Goal: Task Accomplishment & Management: Complete application form

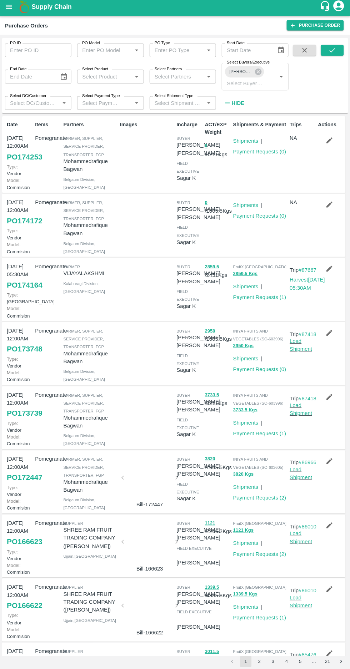
click at [326, 142] on icon "button" at bounding box center [328, 142] width 6 height 6
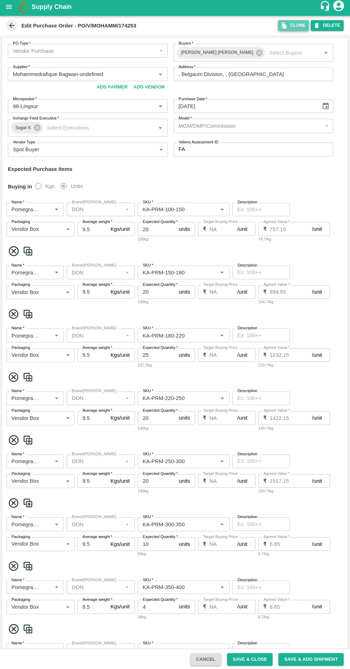
click at [293, 29] on button "Clone" at bounding box center [292, 27] width 31 height 10
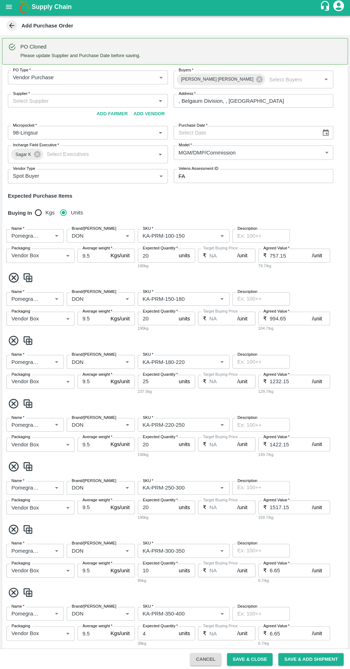
click at [106, 76] on body "Supply Chain Add Purchase Order PO Cloned Please update Supplier and Purchase D…" at bounding box center [175, 334] width 350 height 669
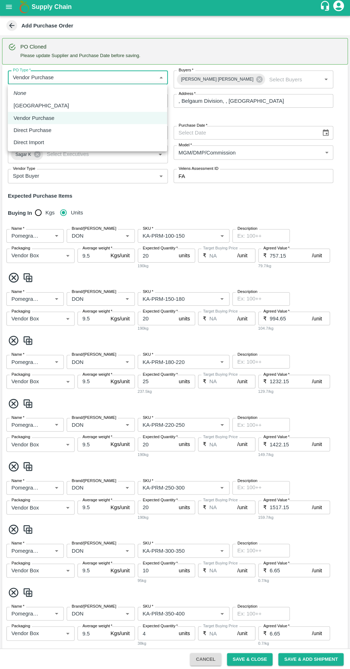
click at [31, 107] on p "Farm Gate" at bounding box center [41, 107] width 55 height 8
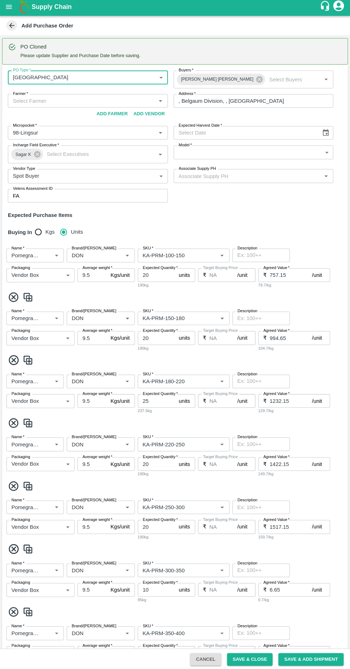
type input "1"
click at [49, 102] on input "Farmer   *" at bounding box center [82, 102] width 143 height 9
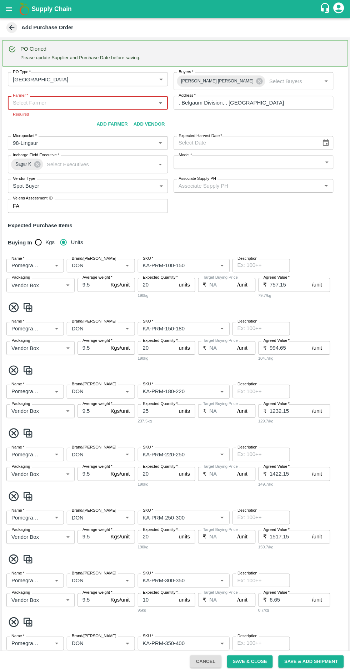
click at [47, 102] on input "Farmer   *" at bounding box center [82, 102] width 143 height 9
paste input "9739616101"
click at [85, 119] on div "VIJAYALAKSHMI-, Kalaburagi Division-9739616101(Farmer)" at bounding box center [87, 118] width 146 height 8
type input "VIJAYALAKSHMI-, Kalaburagi Division-9739616101(Farmer)"
type input ", Kalaburagi Division, , Karnataka"
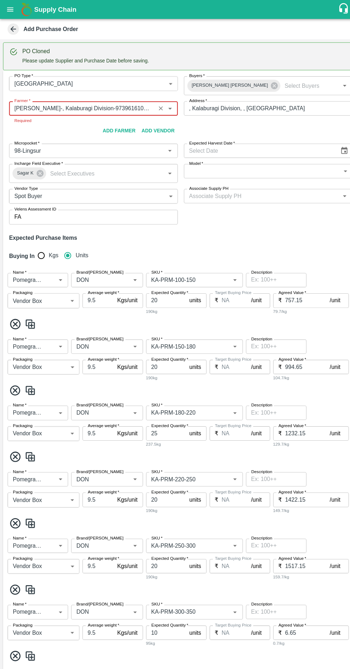
type input "VIJAYALAKSHMI-, Kalaburagi Division-9739616101(Farmer)"
click at [323, 138] on button "Choose date" at bounding box center [325, 143] width 14 height 14
click at [323, 138] on icon "Choose date" at bounding box center [325, 142] width 8 height 8
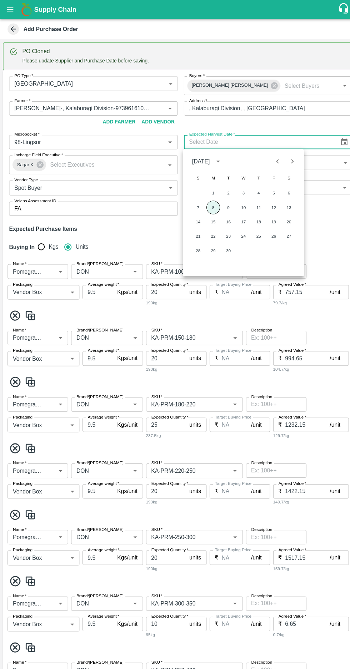
click at [202, 195] on button "8" at bounding box center [201, 195] width 13 height 13
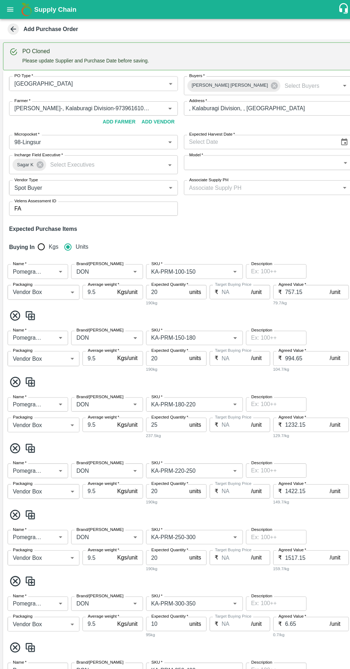
type input "[DATE]"
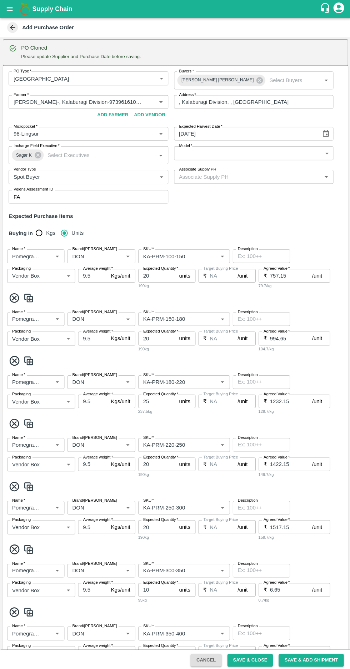
click at [310, 152] on body "Supply Chain Add Purchase Order PO Cloned Please update Supplier and Purchase D…" at bounding box center [175, 334] width 350 height 669
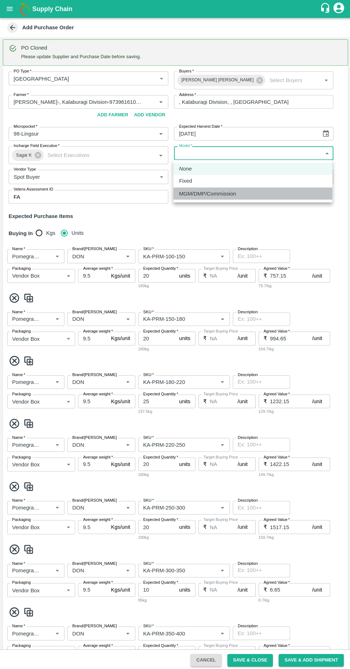
click at [231, 197] on li "MGM/DMP/Commission" at bounding box center [252, 193] width 158 height 12
type input "Commision"
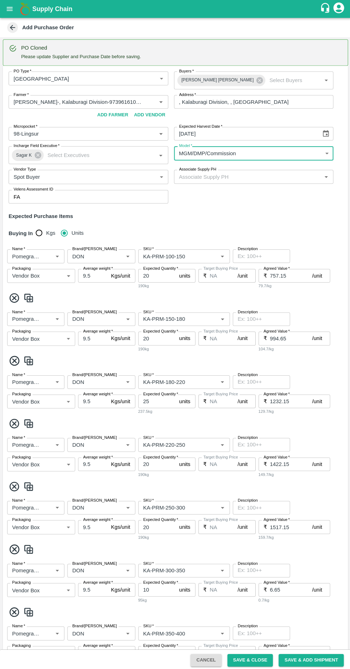
click at [250, 178] on input "Associate Supply PH" at bounding box center [247, 176] width 143 height 9
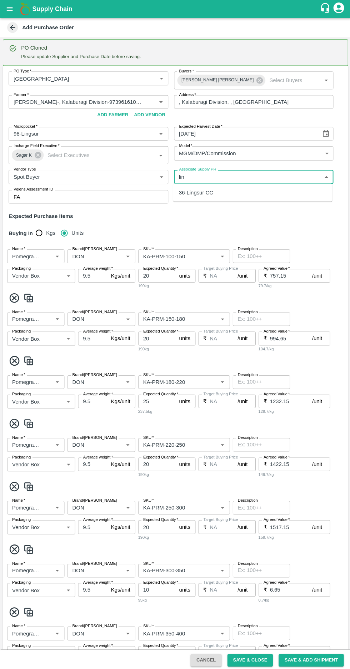
click at [220, 194] on div "36-Lingsur CC" at bounding box center [252, 192] width 158 height 12
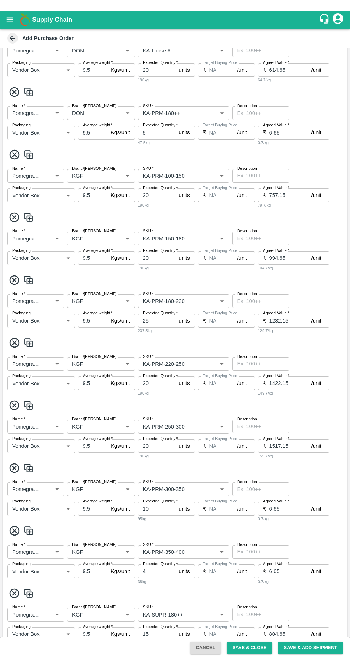
scroll to position [1023, 0]
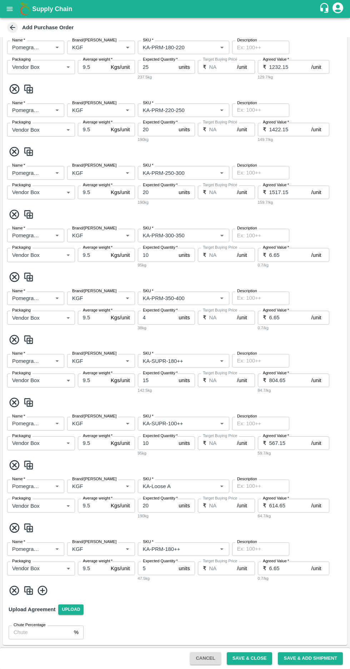
type input "36-Lingsur CC"
click at [13, 593] on icon at bounding box center [15, 591] width 12 height 12
click at [13, 589] on icon at bounding box center [15, 590] width 10 height 10
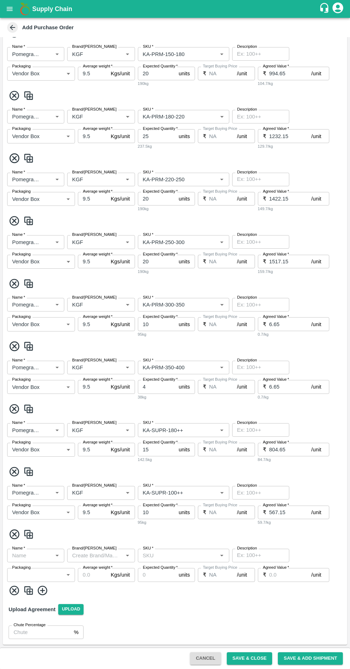
scroll to position [954, 0]
click at [11, 591] on icon at bounding box center [15, 591] width 12 height 12
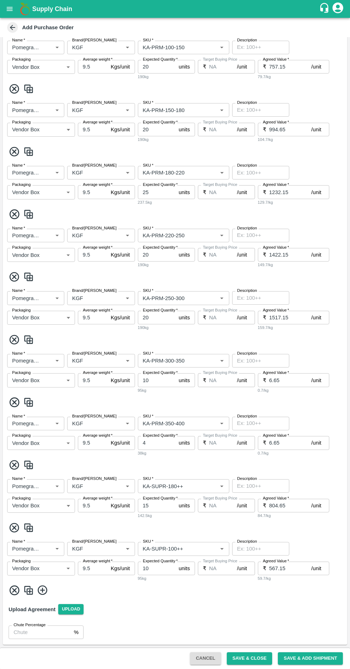
scroll to position [898, 0]
click at [9, 593] on icon at bounding box center [15, 591] width 12 height 12
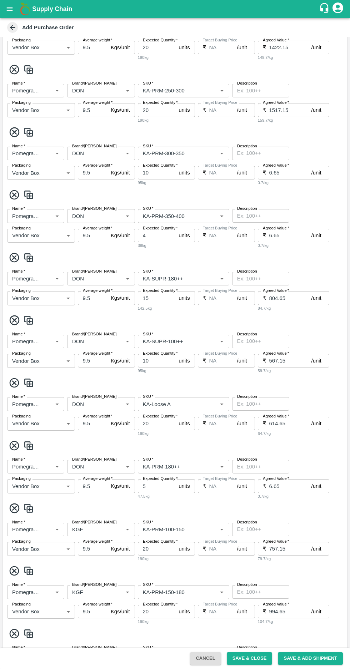
scroll to position [891, 0]
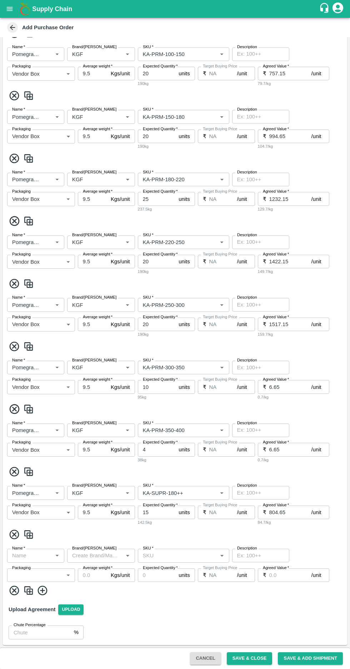
click at [9, 590] on icon at bounding box center [15, 591] width 12 height 12
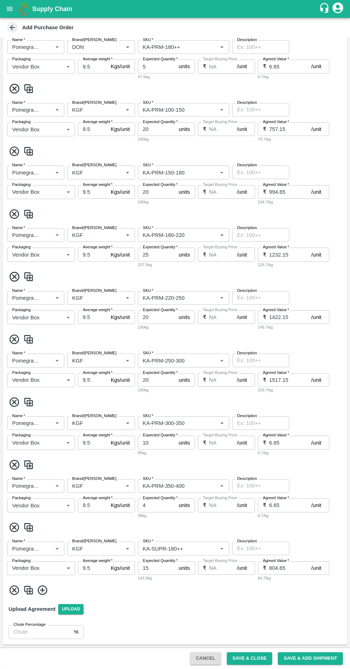
scroll to position [835, 0]
click at [11, 591] on icon at bounding box center [15, 591] width 12 height 12
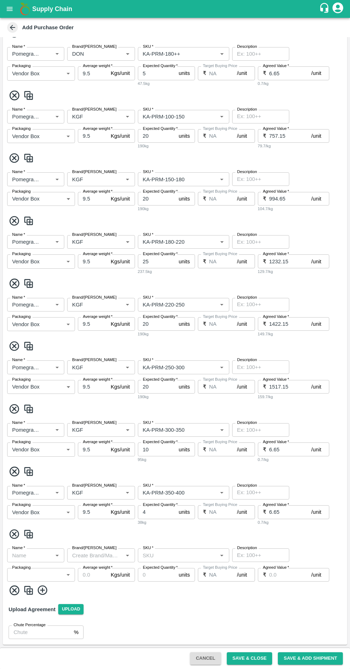
scroll to position [829, 0]
click at [13, 590] on icon at bounding box center [15, 591] width 12 height 12
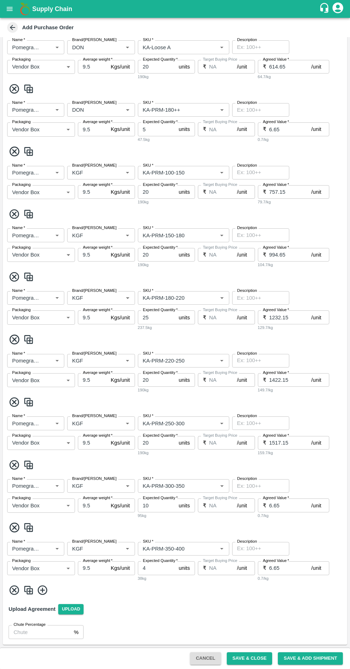
scroll to position [773, 0]
click at [13, 590] on icon at bounding box center [15, 591] width 12 height 12
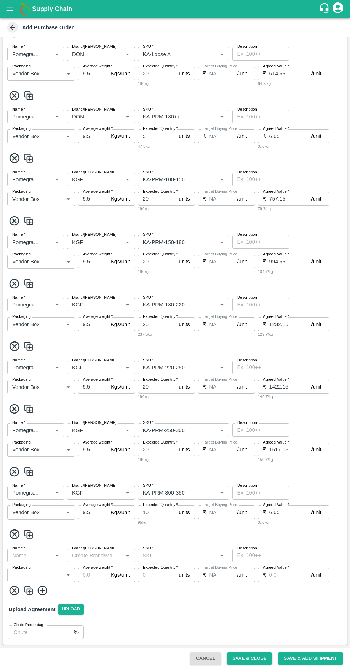
scroll to position [766, 0]
click at [12, 590] on icon at bounding box center [15, 591] width 12 height 12
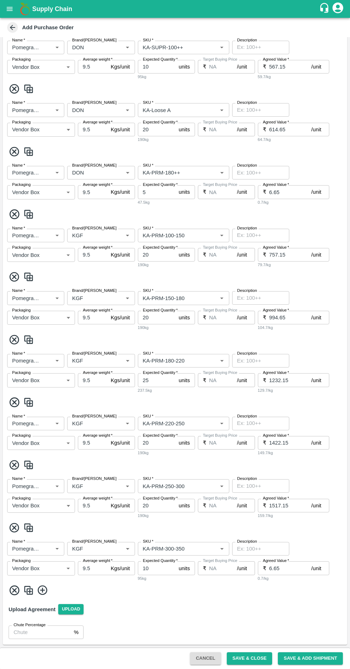
scroll to position [710, 0]
click at [12, 588] on icon at bounding box center [15, 591] width 12 height 12
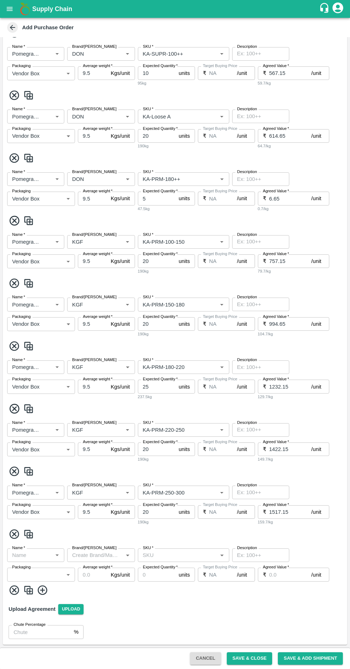
scroll to position [703, 0]
click at [13, 590] on icon at bounding box center [15, 591] width 12 height 12
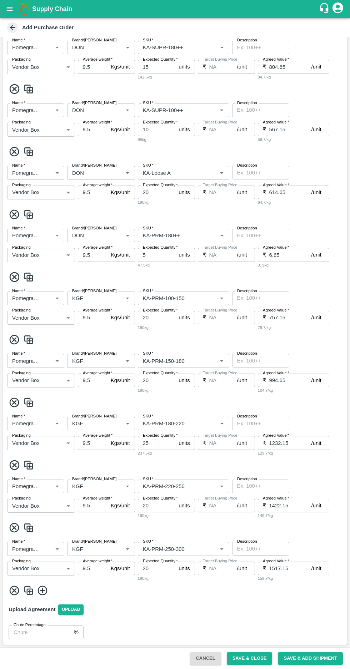
click at [14, 590] on icon at bounding box center [15, 591] width 12 height 12
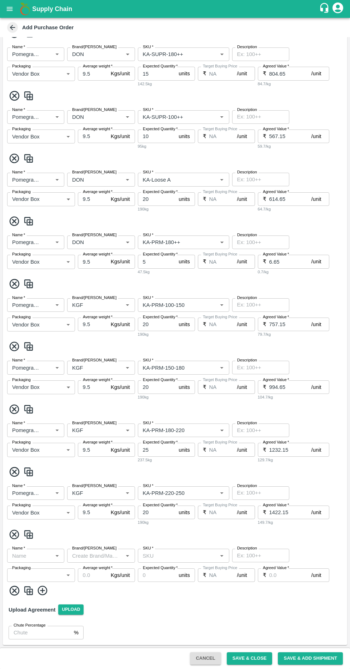
click at [12, 590] on icon at bounding box center [15, 591] width 12 height 12
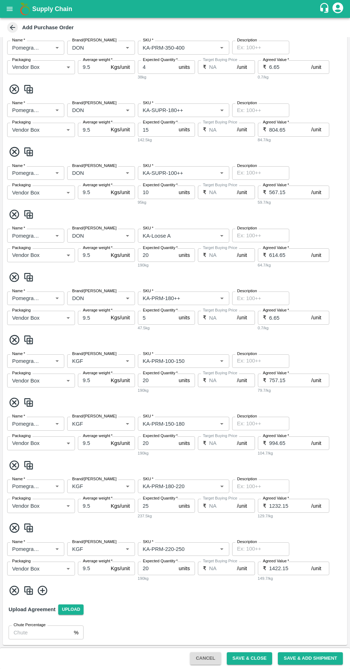
click at [13, 590] on icon at bounding box center [15, 591] width 12 height 12
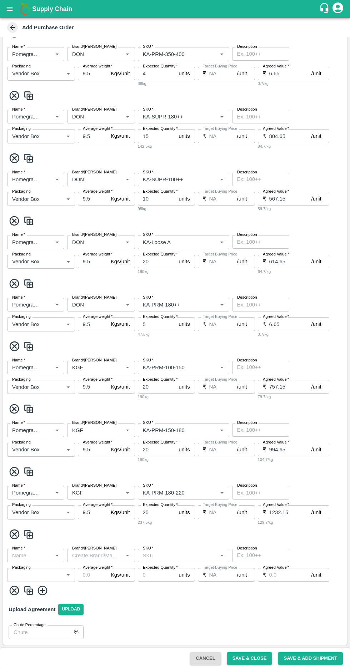
click at [11, 590] on icon at bounding box center [15, 591] width 12 height 12
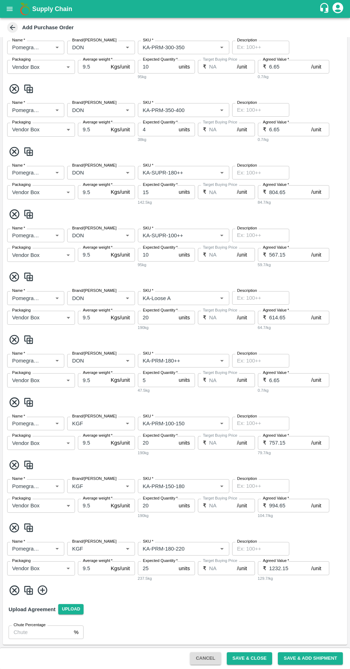
scroll to position [522, 0]
click at [14, 590] on icon at bounding box center [15, 591] width 10 height 10
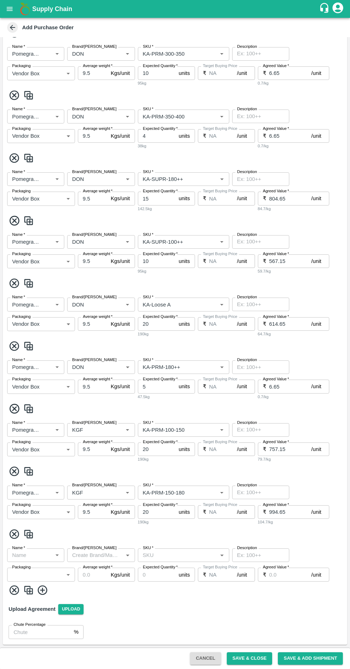
scroll to position [515, 0]
click at [13, 590] on icon at bounding box center [15, 591] width 12 height 12
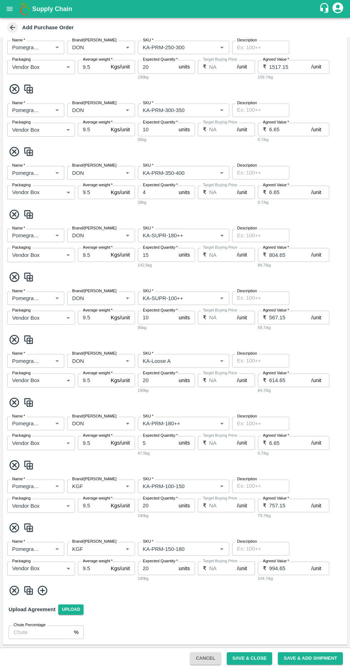
scroll to position [459, 0]
click at [13, 590] on icon at bounding box center [15, 591] width 12 height 12
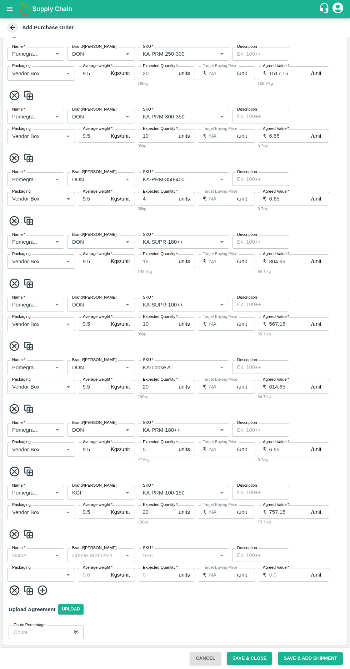
scroll to position [453, 0]
click at [11, 590] on icon at bounding box center [15, 591] width 12 height 12
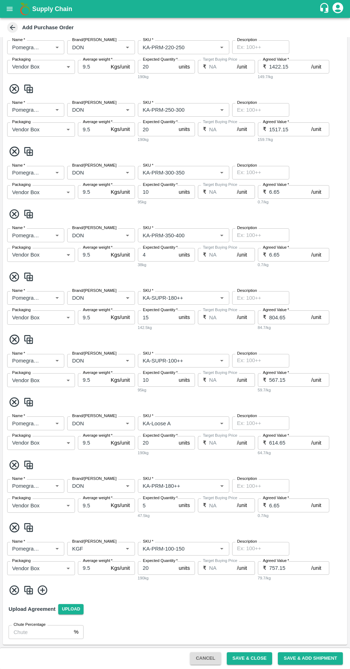
scroll to position [397, 0]
click at [11, 590] on icon at bounding box center [15, 591] width 12 height 12
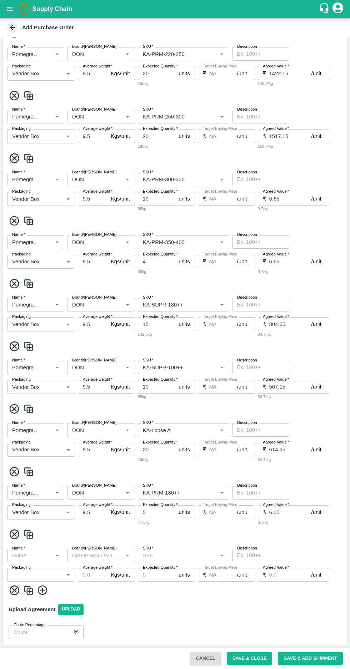
scroll to position [390, 0]
click at [9, 592] on icon at bounding box center [15, 591] width 12 height 12
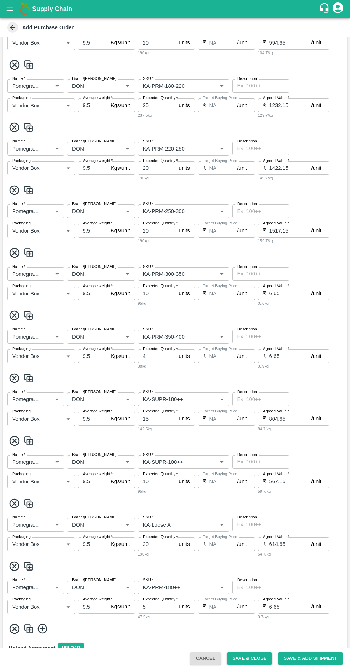
scroll to position [334, 0]
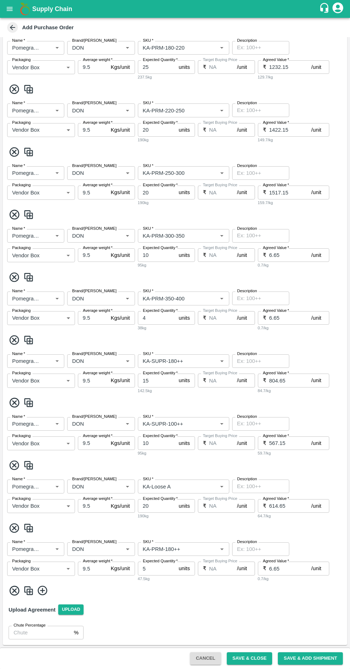
click at [196, 550] on input "SKU   *" at bounding box center [173, 548] width 66 height 9
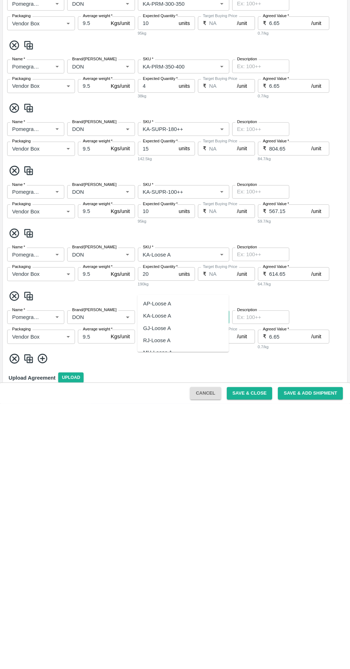
scroll to position [330, 0]
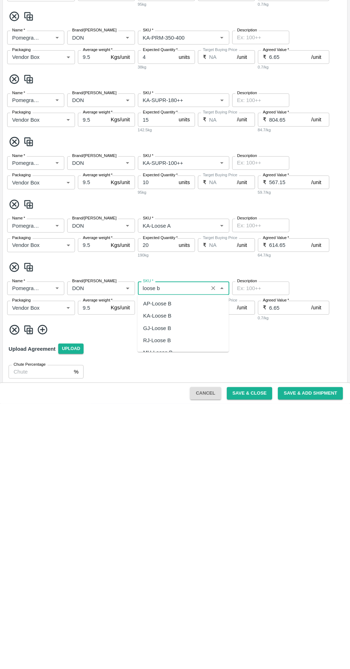
click at [156, 584] on div "KA-Loose B" at bounding box center [157, 581] width 28 height 8
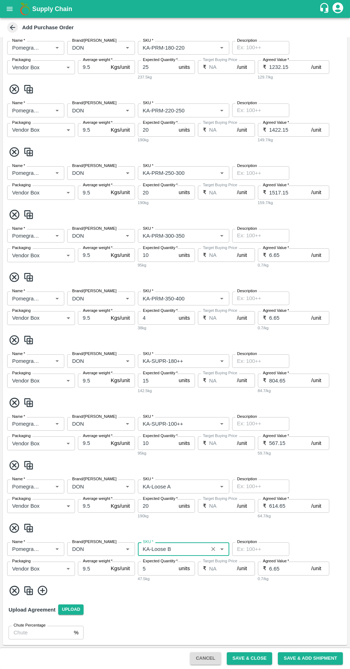
scroll to position [0, 0]
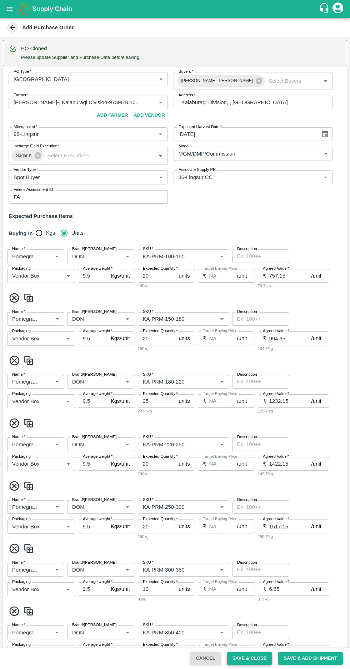
type input "KA-Loose B"
click at [259, 658] on button "Save & Close" at bounding box center [250, 658] width 46 height 12
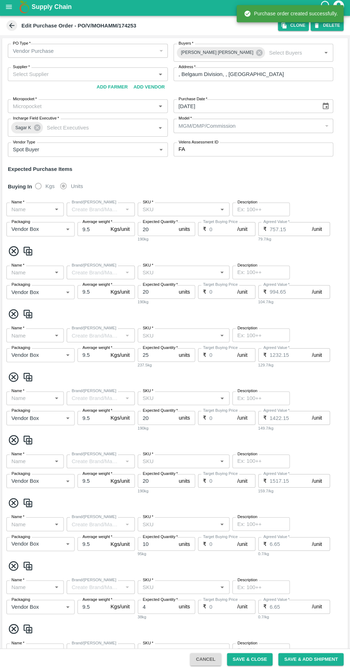
click at [12, 27] on icon at bounding box center [12, 27] width 5 height 5
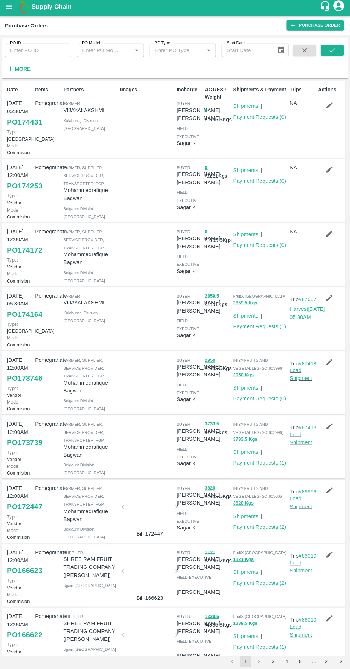
click at [260, 330] on link "Payment Requests ( 1 )" at bounding box center [259, 327] width 53 height 6
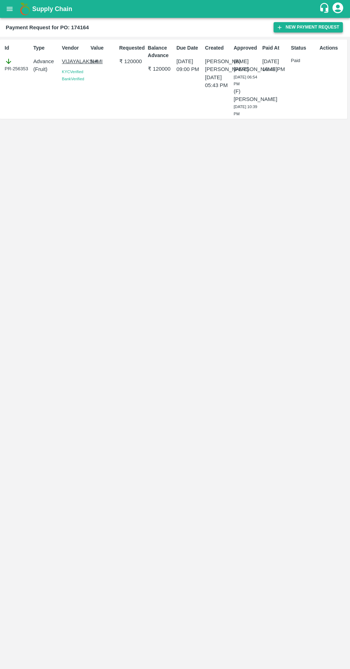
click at [300, 26] on button "New Payment Request" at bounding box center [307, 27] width 69 height 10
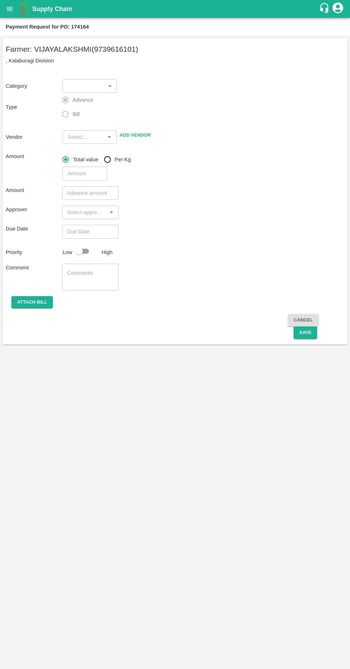
click at [90, 80] on body "Supply Chain Payment Request for PO: 174164 Farmer: [PERSON_NAME] (9739616101) …" at bounding box center [175, 334] width 350 height 669
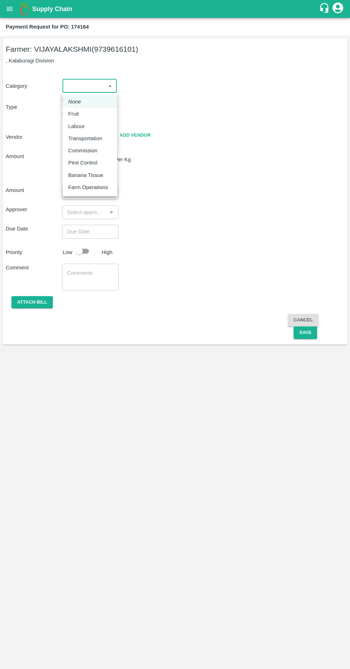
click at [74, 101] on em "None" at bounding box center [74, 102] width 13 height 8
click at [88, 82] on body "Supply Chain Payment Request for PO: 174164 Farmer: [PERSON_NAME] (9739616101) …" at bounding box center [175, 334] width 350 height 669
click at [70, 113] on p "Fruit" at bounding box center [73, 114] width 11 height 8
type input "1"
type input "[PERSON_NAME] - 9739616101(Farmer)"
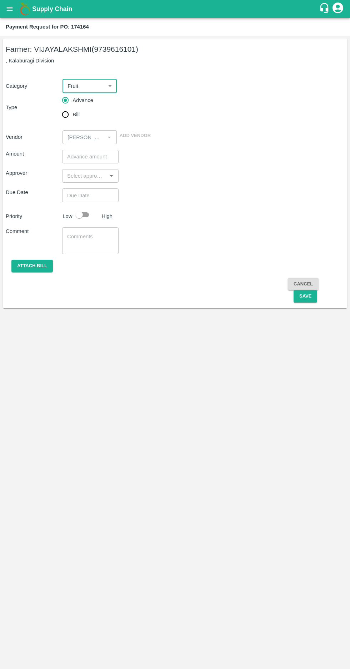
click at [70, 118] on input "Bill" at bounding box center [65, 114] width 14 height 14
radio input "true"
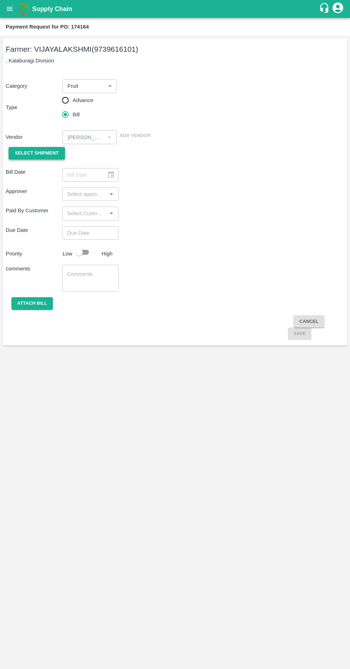
click at [39, 152] on span "Select Shipment" at bounding box center [37, 153] width 44 height 8
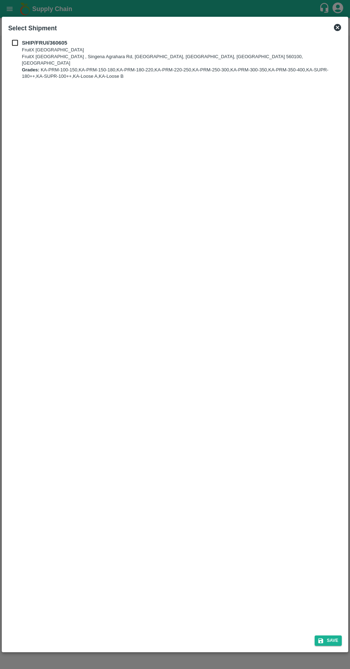
click at [16, 40] on input "checkbox" at bounding box center [15, 43] width 14 height 8
checkbox input "true"
click at [332, 641] on button "Save" at bounding box center [327, 640] width 27 height 10
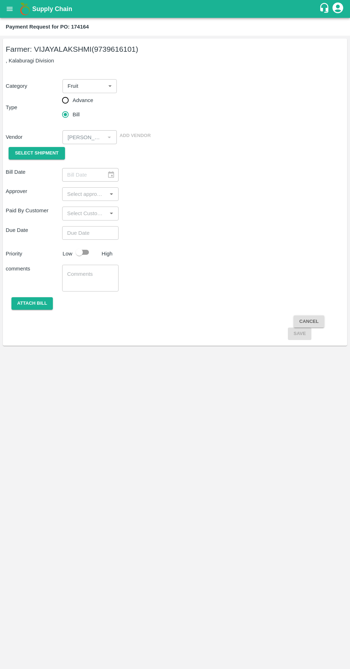
type input "[DATE]"
click at [3, 112] on div "Farmer: VIJAYALAKSHMI (9739616101) , Kalaburagi Division Category Fruit 1 ​ Typ…" at bounding box center [175, 192] width 344 height 307
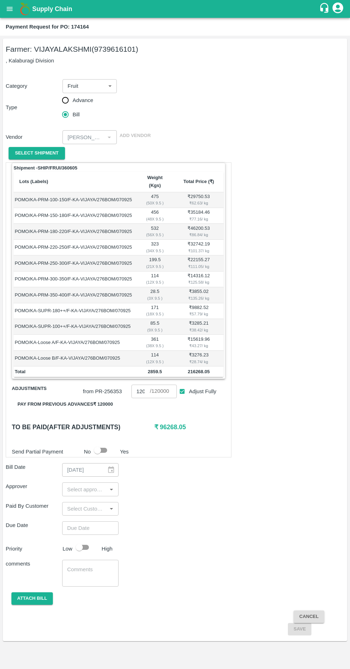
click at [91, 484] on input "input" at bounding box center [84, 488] width 40 height 9
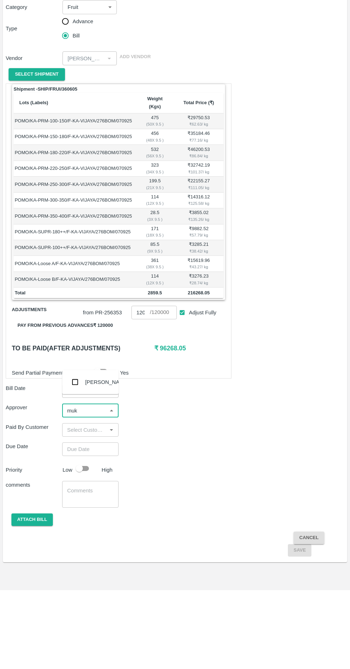
type input "muku"
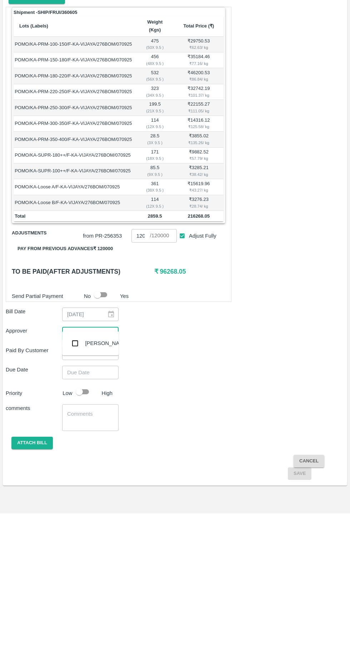
click at [73, 499] on input "checkbox" at bounding box center [75, 499] width 14 height 14
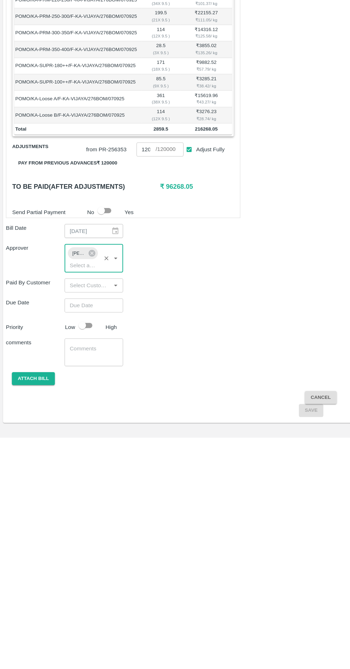
click at [85, 535] on input "Choose date" at bounding box center [87, 542] width 51 height 14
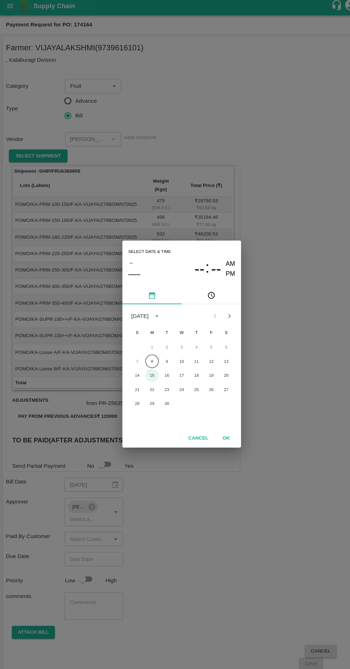
click at [146, 364] on button "15" at bounding box center [146, 364] width 13 height 13
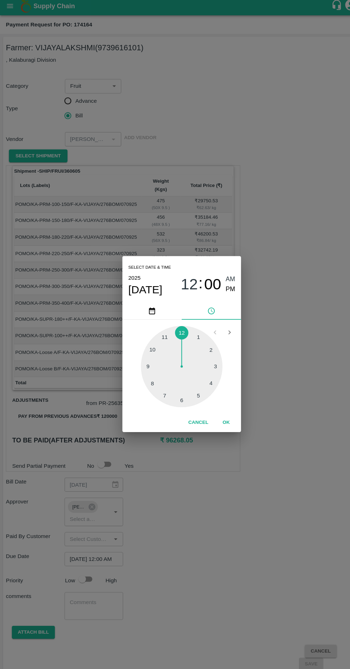
click at [139, 352] on div at bounding box center [175, 356] width 78 height 78
click at [220, 282] on span "PM" at bounding box center [221, 282] width 9 height 10
type input "15/09/2025 09:00 PM"
click at [215, 408] on button "OK" at bounding box center [217, 410] width 23 height 12
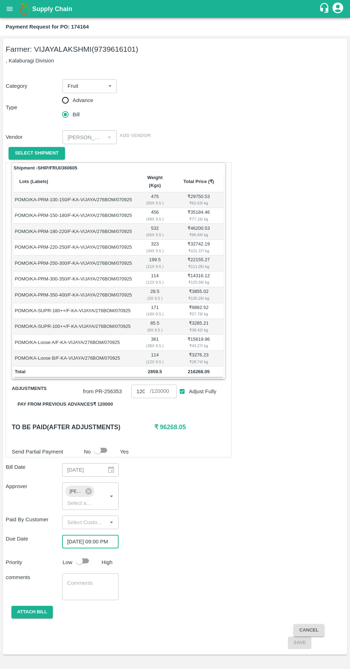
click at [83, 554] on input "checkbox" at bounding box center [79, 561] width 41 height 14
click at [28, 606] on button "Attach bill" at bounding box center [31, 612] width 41 height 12
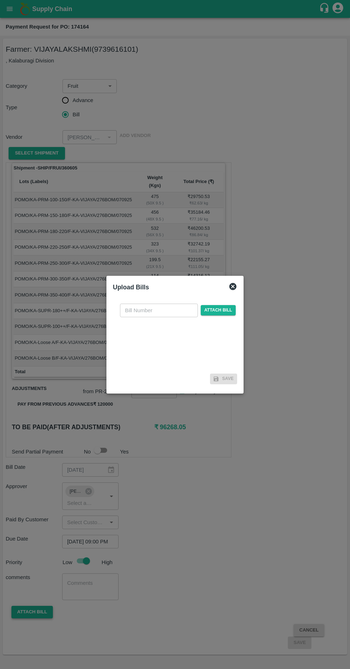
checkbox input "false"
click at [134, 317] on input "text" at bounding box center [159, 311] width 78 height 14
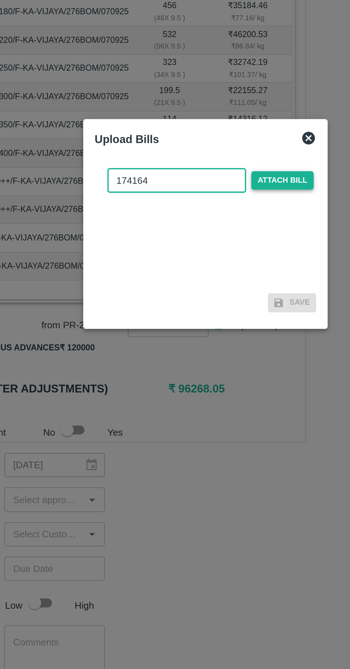
type input "174164"
click at [220, 305] on span "Attach bill" at bounding box center [217, 310] width 35 height 10
click at [0, 0] on input "Attach bill" at bounding box center [0, 0] width 0 height 0
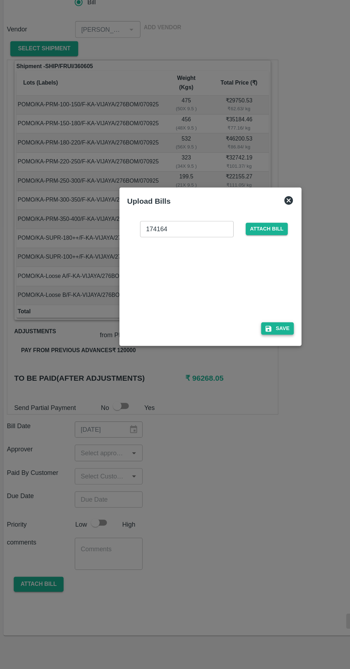
click at [238, 383] on button "Save" at bounding box center [230, 386] width 27 height 10
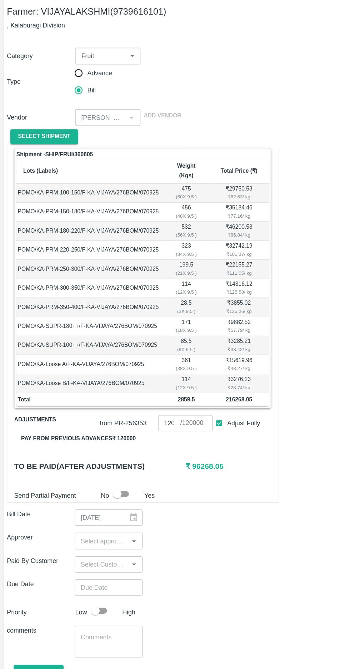
click at [83, 484] on input "input" at bounding box center [84, 488] width 40 height 9
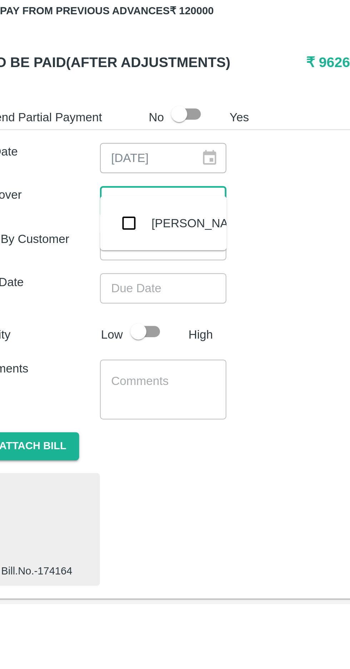
type input "muk"
click at [73, 499] on input "checkbox" at bounding box center [75, 499] width 14 height 14
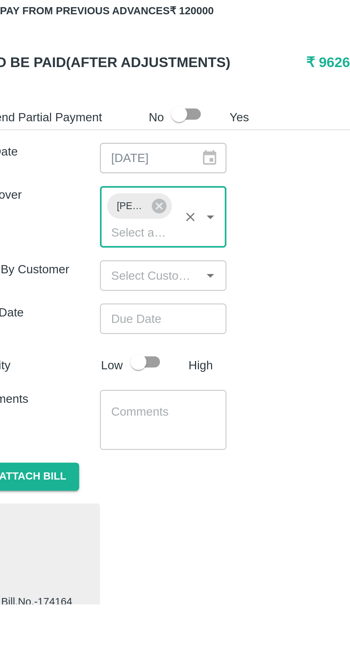
click at [77, 535] on input "Choose date" at bounding box center [87, 542] width 51 height 14
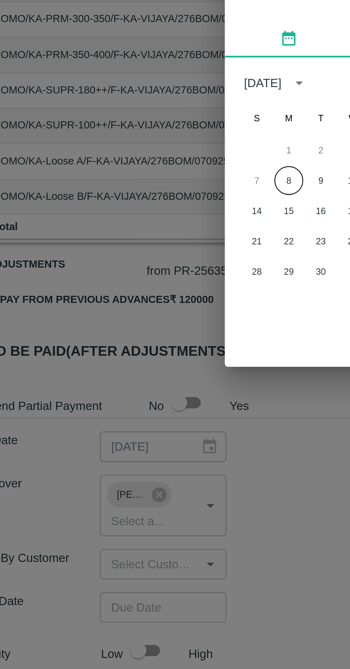
click at [145, 349] on button "8" at bounding box center [146, 351] width 13 height 13
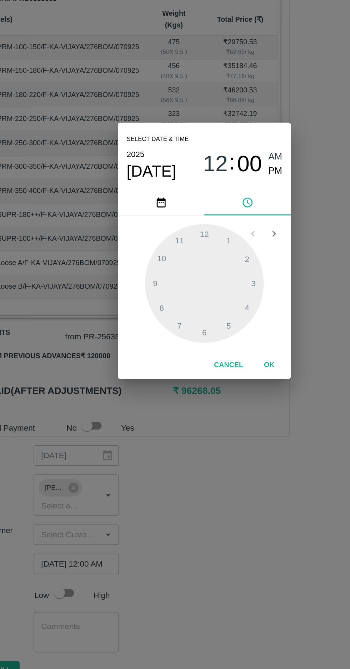
click at [224, 282] on span "PM" at bounding box center [221, 282] width 9 height 10
type input "[DATE] 12:00 PM"
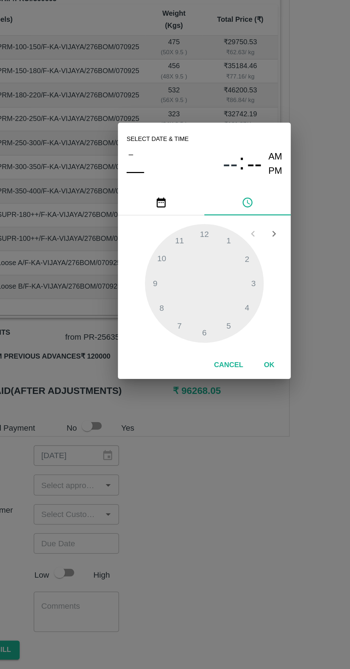
click at [139, 362] on div at bounding box center [175, 356] width 78 height 78
click at [222, 284] on span "PM" at bounding box center [221, 282] width 9 height 10
click at [221, 283] on span "PM" at bounding box center [221, 282] width 9 height 10
click at [219, 412] on button "OK" at bounding box center [217, 410] width 23 height 12
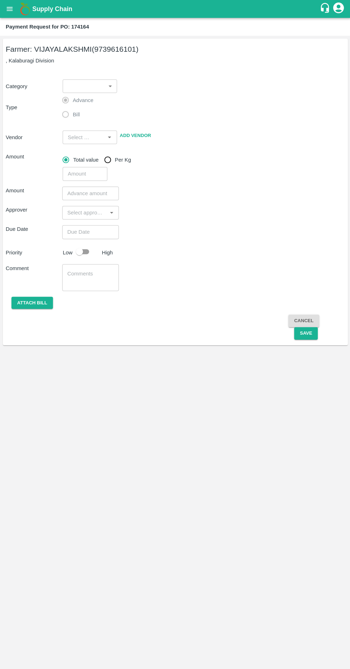
click at [98, 89] on body "Supply Chain Payment Request for PO: 174164 Farmer: [PERSON_NAME] (9739616101) …" at bounding box center [175, 334] width 350 height 669
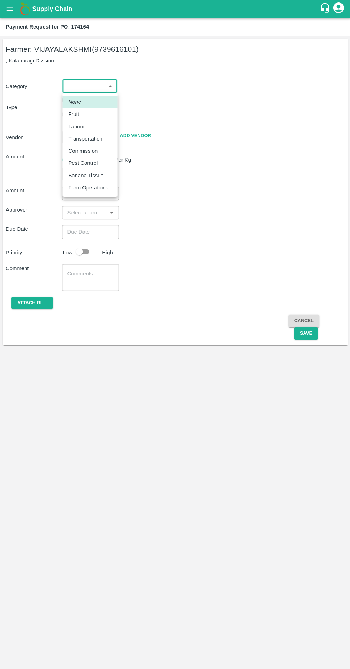
click at [71, 111] on p "Fruit" at bounding box center [73, 114] width 11 height 8
type input "1"
type input "[PERSON_NAME] - 9739616101(Farmer)"
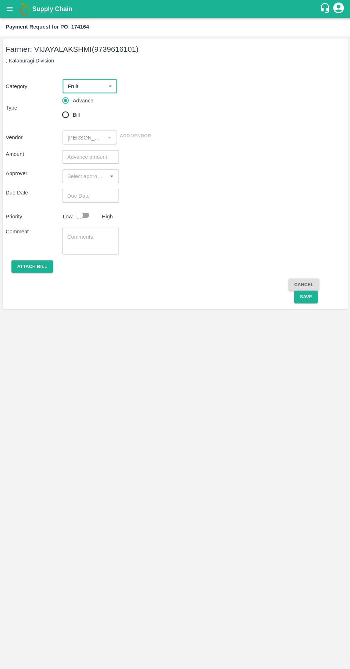
click at [59, 112] on input "Bill" at bounding box center [65, 114] width 14 height 14
radio input "true"
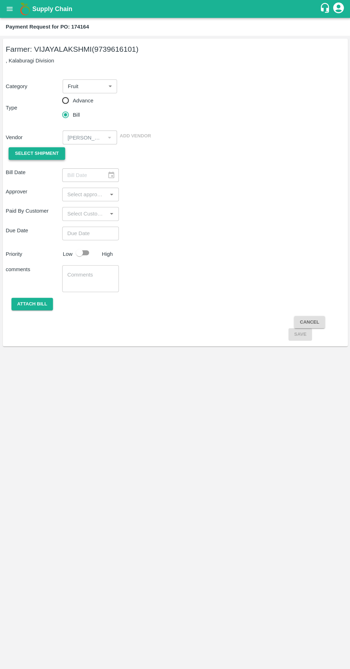
click at [38, 155] on span "Select Shipment" at bounding box center [37, 153] width 44 height 8
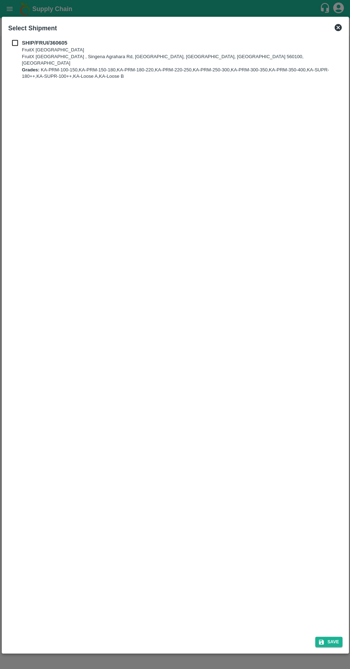
click at [18, 40] on input "checkbox" at bounding box center [15, 43] width 14 height 8
checkbox input "true"
click at [332, 641] on button "Save" at bounding box center [327, 640] width 27 height 10
type input "[DATE]"
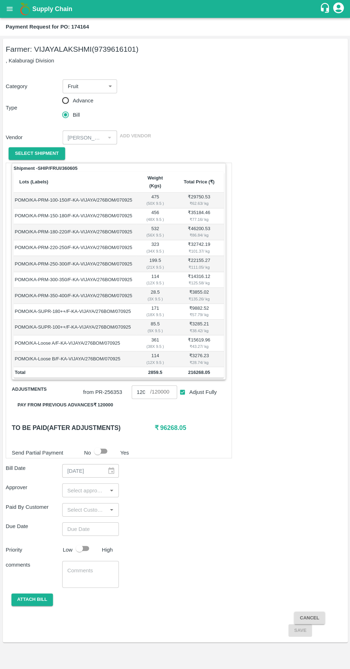
click at [90, 484] on input "input" at bounding box center [84, 488] width 40 height 9
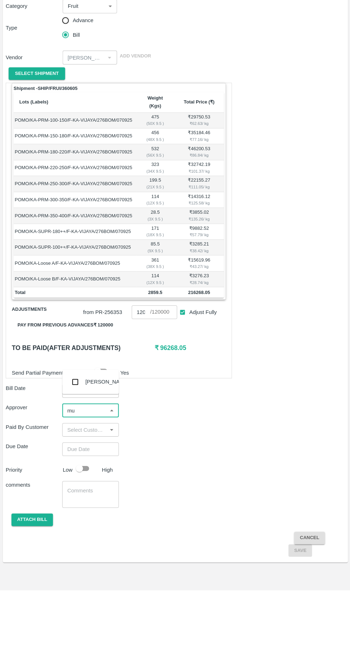
type input "muk"
click at [74, 459] on input "checkbox" at bounding box center [75, 461] width 14 height 14
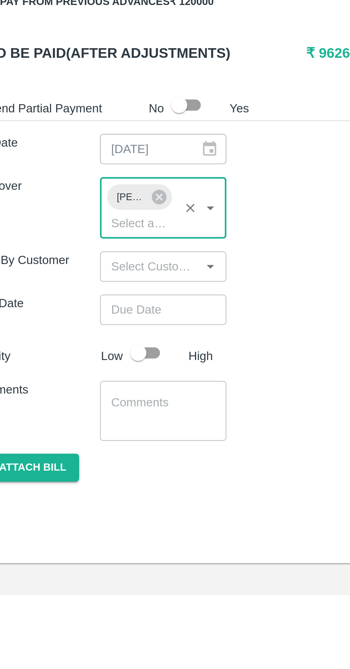
click at [77, 535] on input "Choose date" at bounding box center [87, 542] width 51 height 14
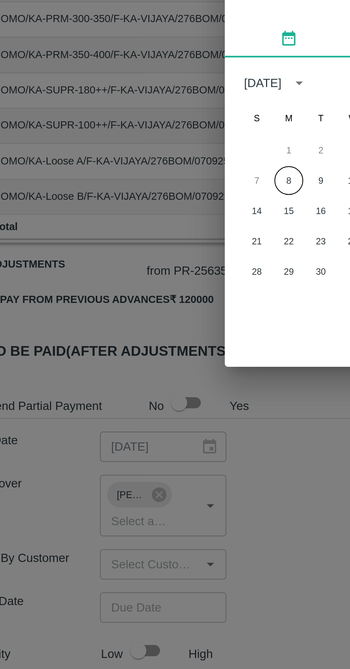
click at [147, 351] on button "8" at bounding box center [146, 351] width 13 height 13
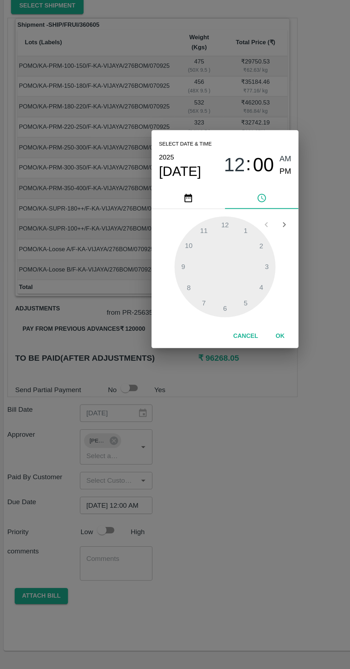
click at [221, 282] on span "PM" at bounding box center [221, 282] width 9 height 10
click at [143, 359] on div at bounding box center [175, 356] width 78 height 78
type input "[DATE] 09:00 PM"
click at [220, 411] on button "OK" at bounding box center [217, 410] width 23 height 12
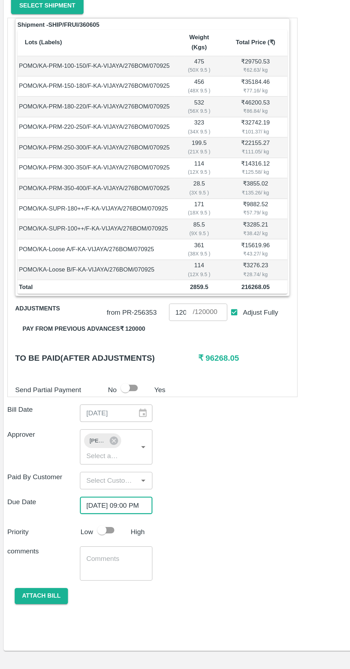
scroll to position [0, 5]
click at [83, 554] on input "checkbox" at bounding box center [79, 561] width 41 height 14
checkbox input "true"
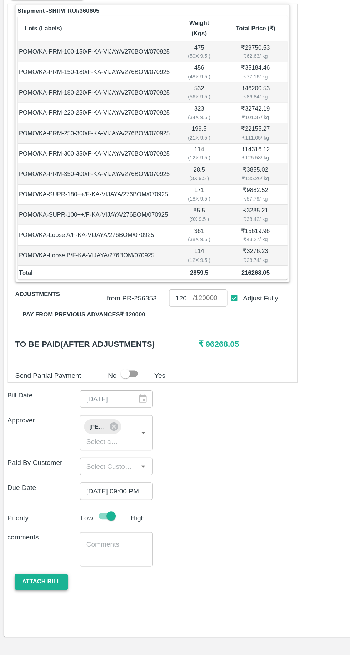
click at [30, 606] on button "Attach bill" at bounding box center [31, 612] width 41 height 12
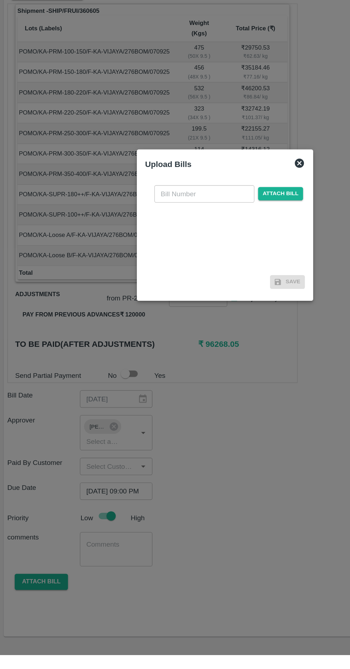
click at [133, 317] on input "text" at bounding box center [159, 311] width 78 height 14
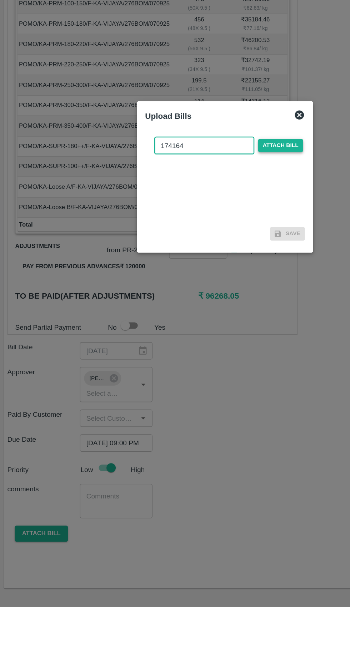
type input "174164"
click at [216, 310] on span "Attach bill" at bounding box center [217, 310] width 35 height 10
click at [0, 0] on input "Attach bill" at bounding box center [0, 0] width 0 height 0
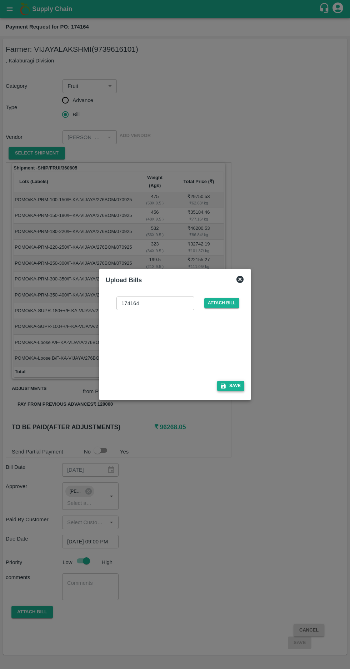
click at [235, 386] on button "Save" at bounding box center [230, 386] width 27 height 10
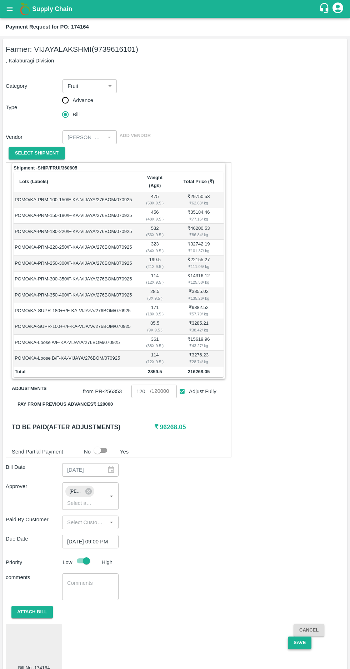
click at [298, 636] on button "Save" at bounding box center [300, 642] width 24 height 12
